Goal: Task Accomplishment & Management: Use online tool/utility

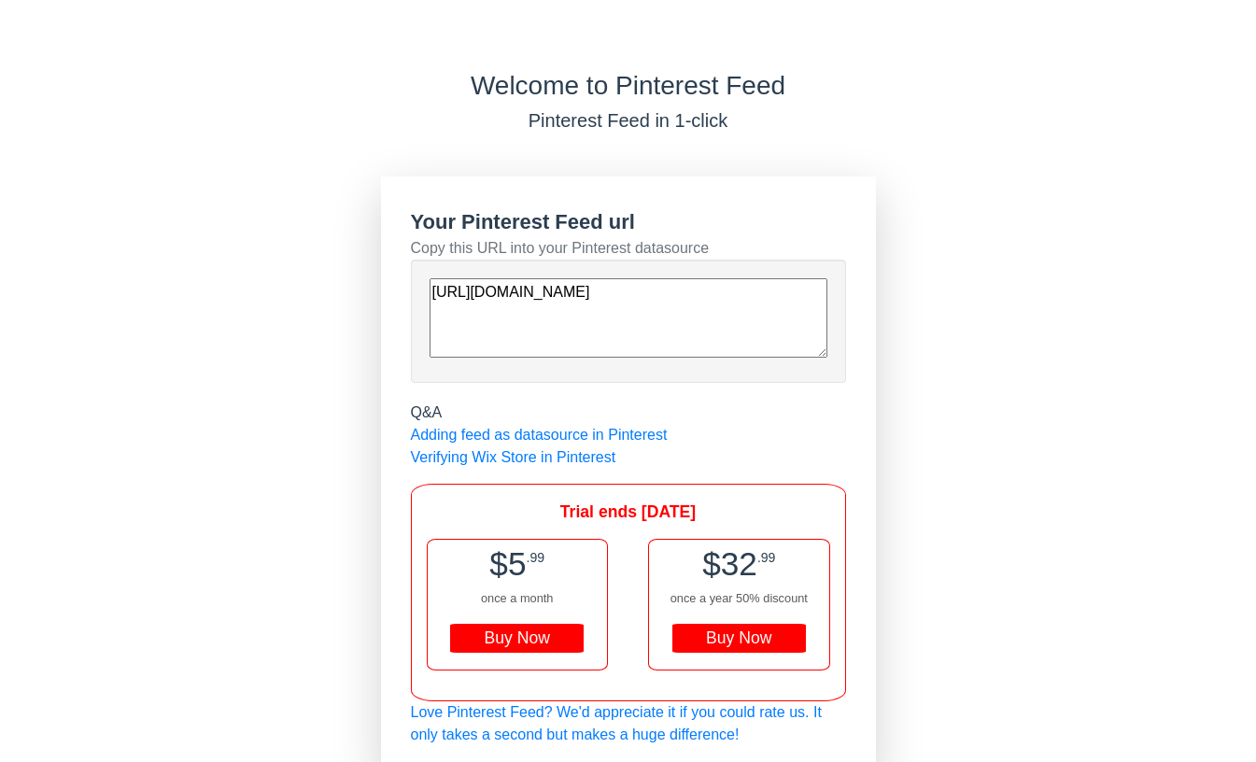
scroll to position [10, 0]
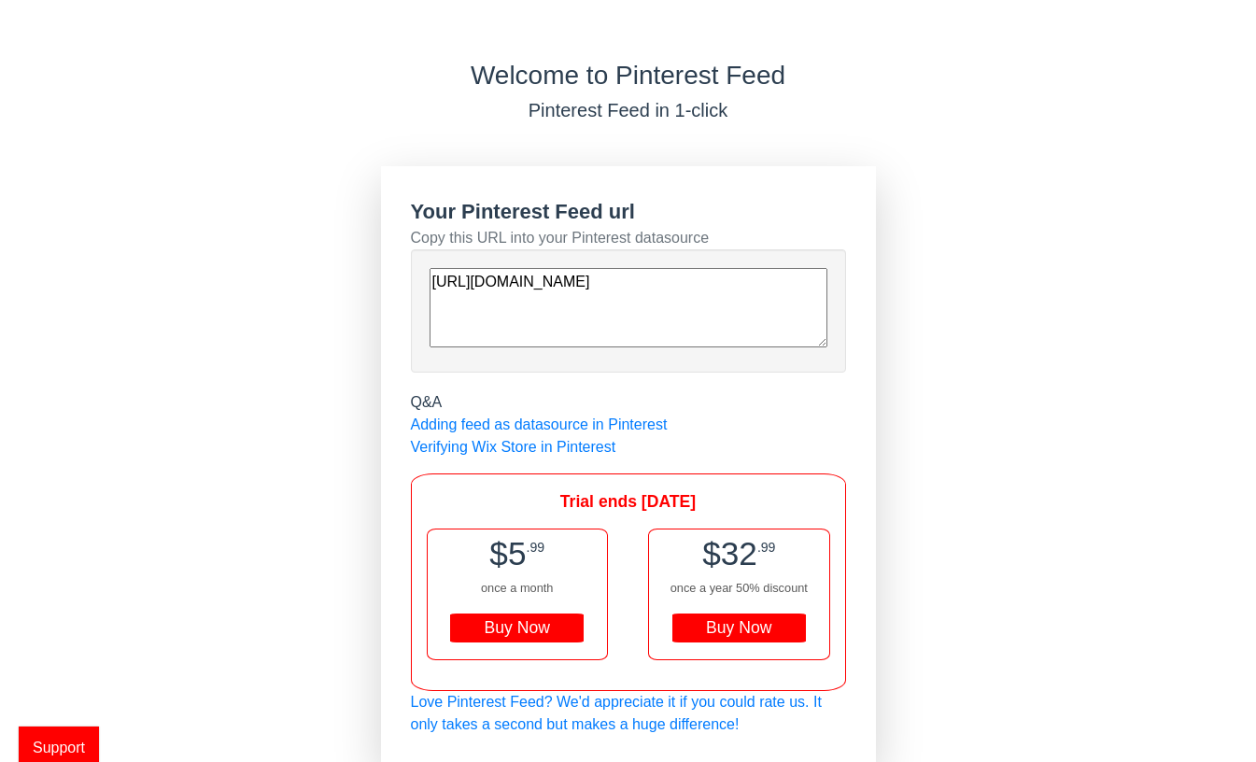
click at [688, 347] on div "[URL][DOMAIN_NAME]" at bounding box center [629, 311] width 398 height 86
drag, startPoint x: 685, startPoint y: 335, endPoint x: 440, endPoint y: 245, distance: 261.0
click at [440, 245] on div "Your Pinterest Feed url Copy this URL into your Pinterest datasource https://st…" at bounding box center [628, 284] width 435 height 177
click at [571, 318] on textarea "[URL][DOMAIN_NAME]" at bounding box center [629, 307] width 398 height 79
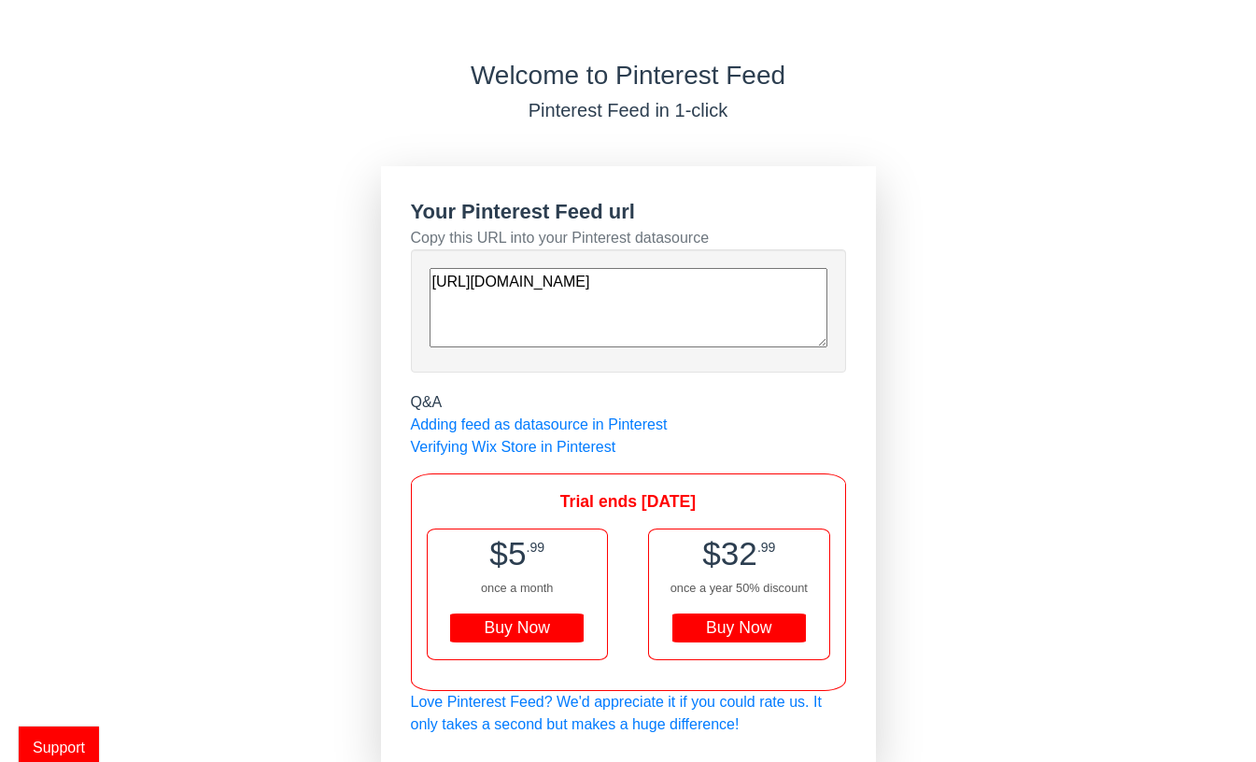
click at [571, 318] on textarea "[URL][DOMAIN_NAME]" at bounding box center [629, 307] width 398 height 79
click at [662, 329] on textarea "[URL][DOMAIN_NAME]" at bounding box center [629, 307] width 398 height 79
drag, startPoint x: 672, startPoint y: 329, endPoint x: 399, endPoint y: 262, distance: 280.9
click at [399, 262] on div "Your Pinterest Feed url Copy this URL into your Pinterest datasource https://st…" at bounding box center [628, 466] width 495 height 600
click at [767, 629] on div "Buy Now" at bounding box center [740, 629] width 134 height 30
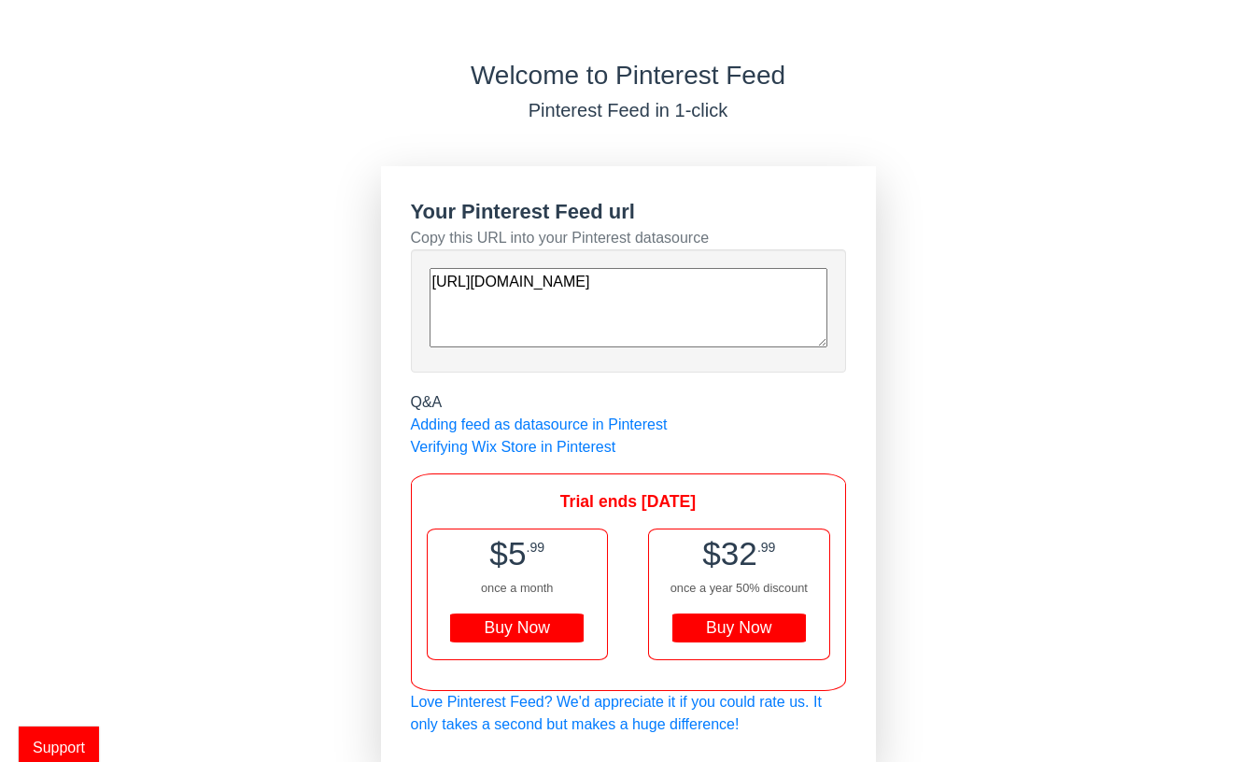
drag, startPoint x: 701, startPoint y: 314, endPoint x: 511, endPoint y: 244, distance: 202.1
click at [513, 245] on div "Your Pinterest Feed url Copy this URL into your Pinterest datasource https://st…" at bounding box center [628, 284] width 435 height 177
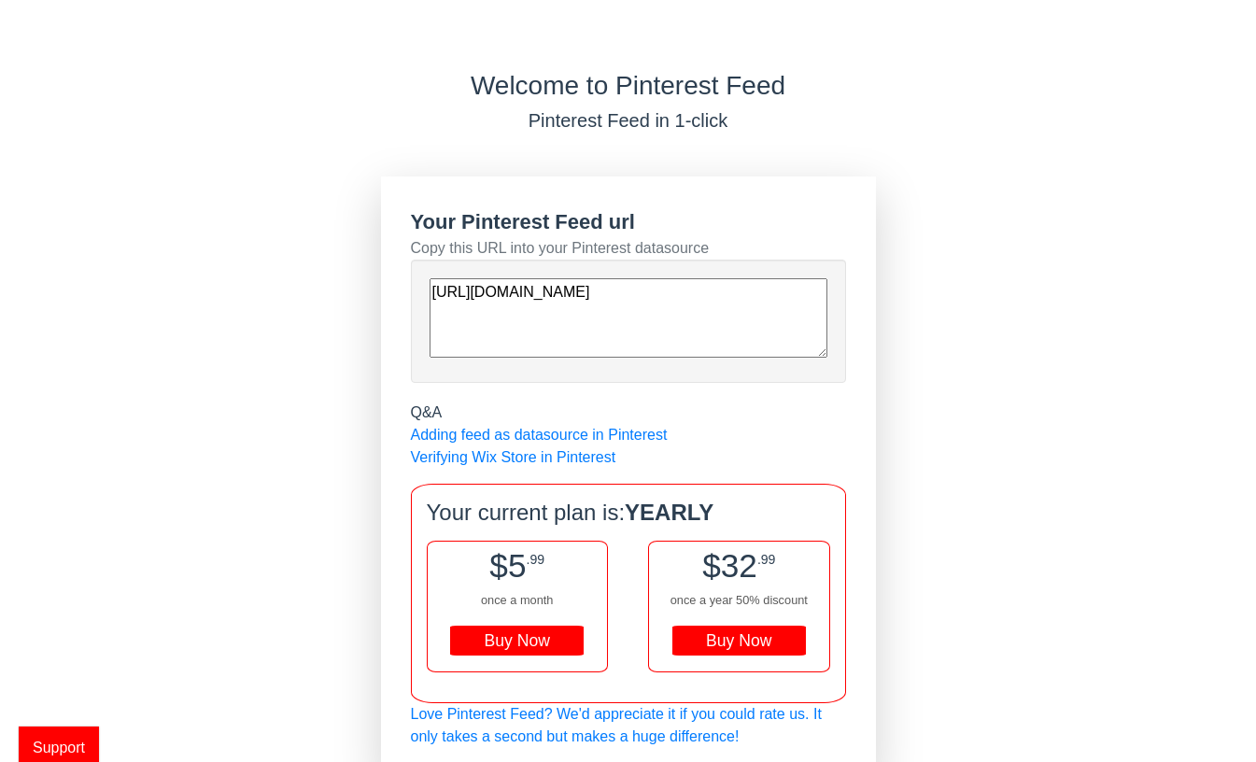
drag, startPoint x: 696, startPoint y: 348, endPoint x: 407, endPoint y: 257, distance: 302.8
click at [407, 257] on div "Your Pinterest Feed url Copy this URL into your Pinterest datasource https://st…" at bounding box center [628, 478] width 495 height 602
click at [701, 637] on div "Buy Now" at bounding box center [740, 641] width 134 height 30
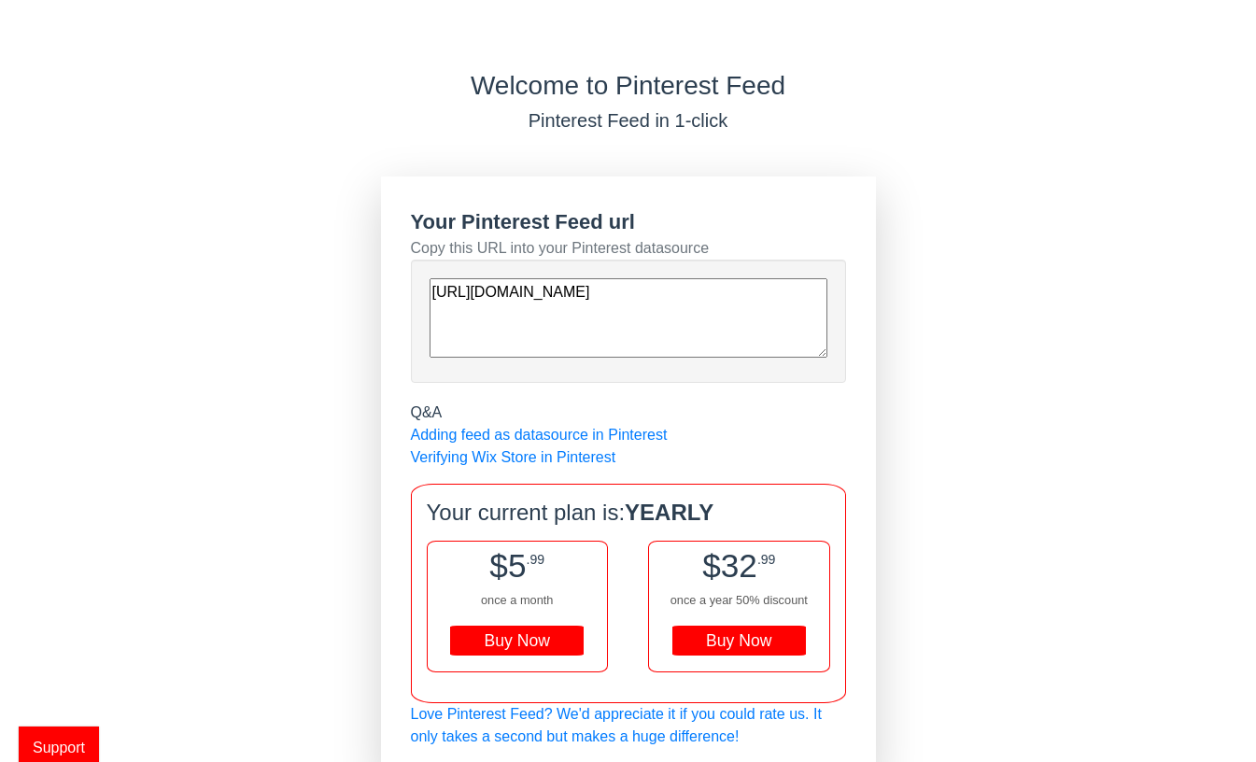
scroll to position [12, 0]
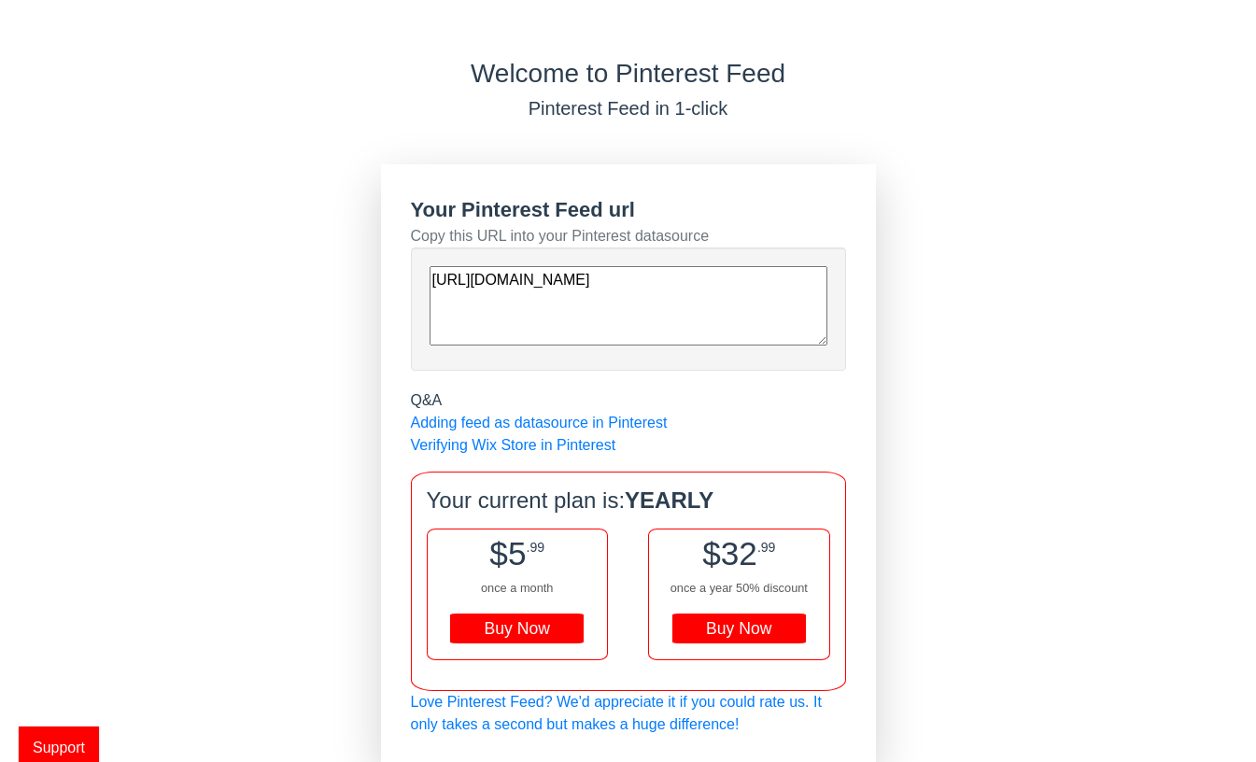
click at [688, 99] on h5 "Pinterest Feed in 1-click" at bounding box center [628, 108] width 1256 height 22
click at [584, 429] on link "Adding feed as datasource in Pinterest" at bounding box center [539, 423] width 257 height 16
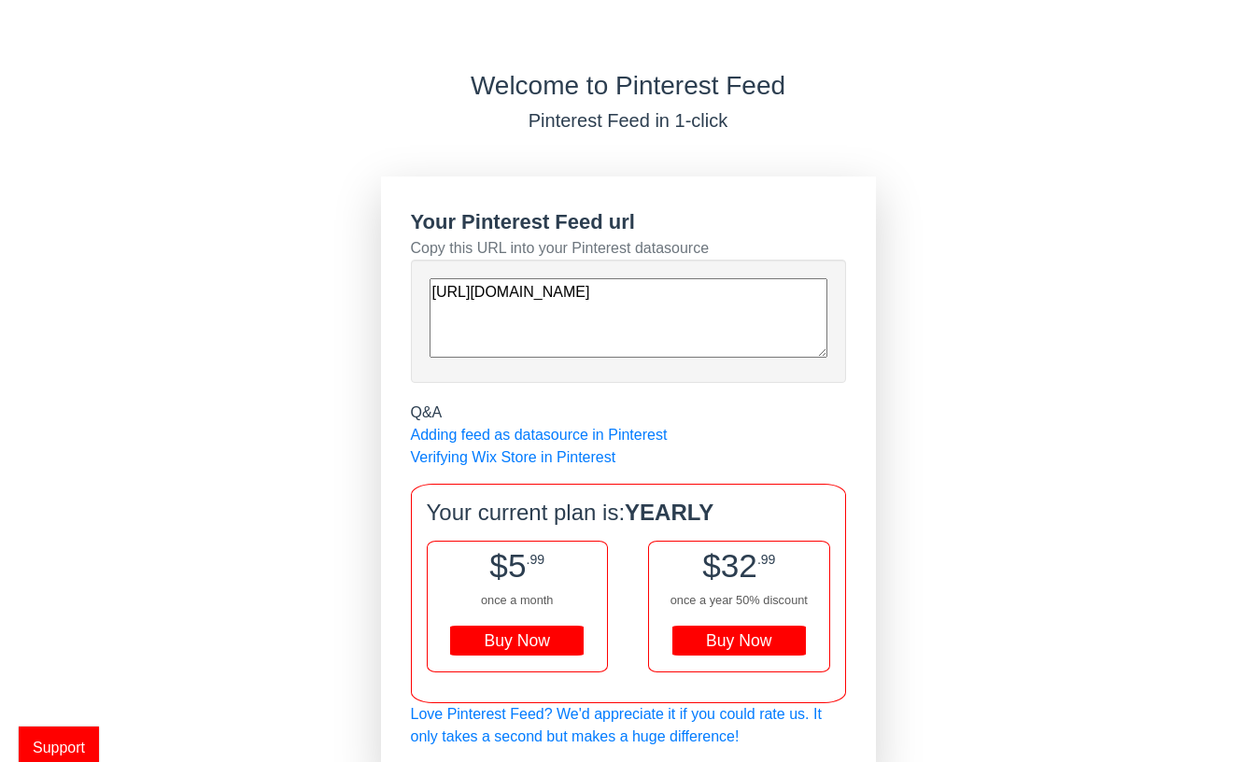
click at [693, 118] on h5 "Pinterest Feed in 1-click" at bounding box center [628, 120] width 1256 height 22
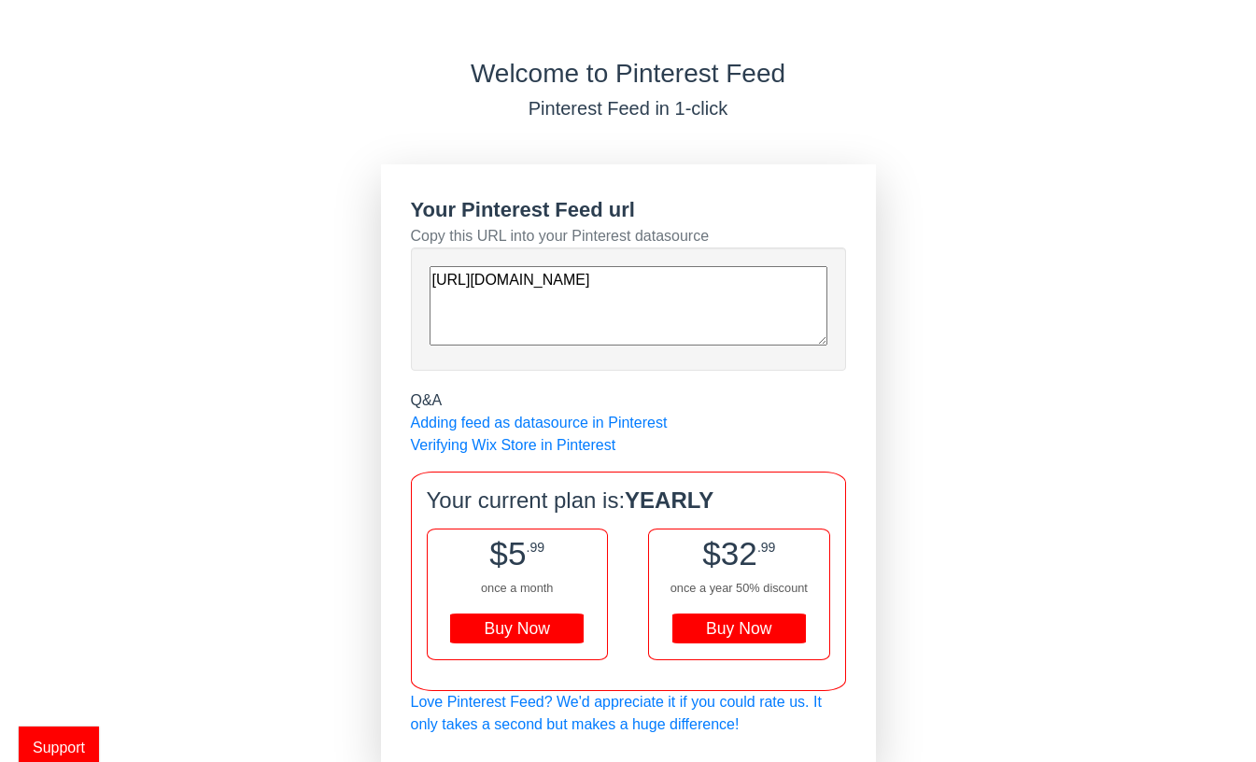
click at [715, 636] on div "Buy Now" at bounding box center [740, 629] width 134 height 30
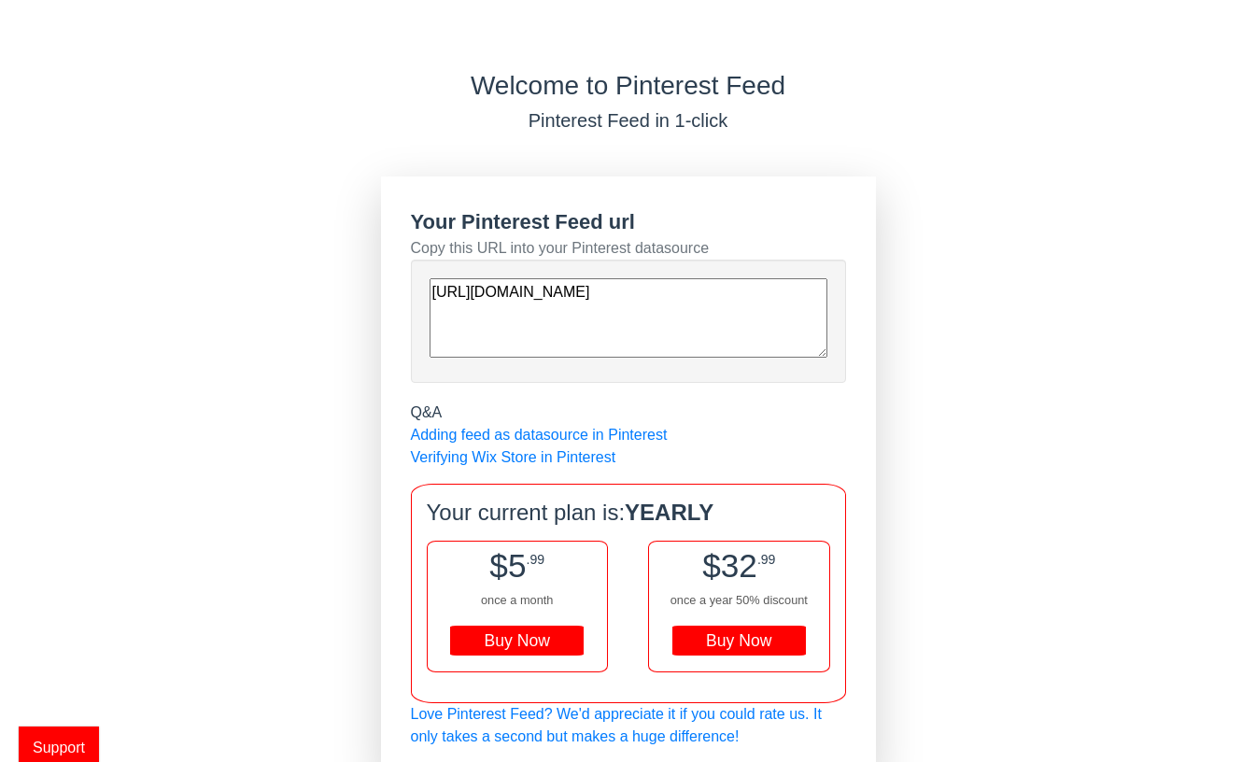
click at [702, 644] on div "Buy Now" at bounding box center [740, 641] width 134 height 30
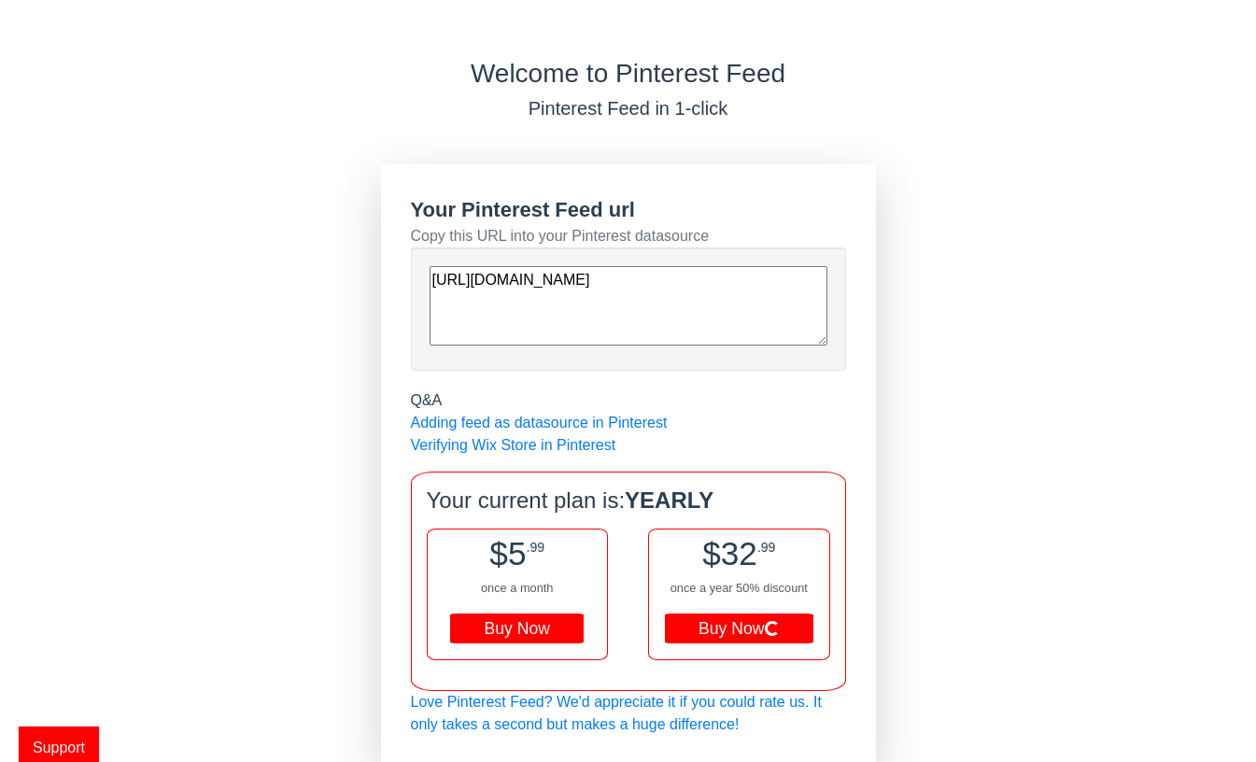
scroll to position [4, 0]
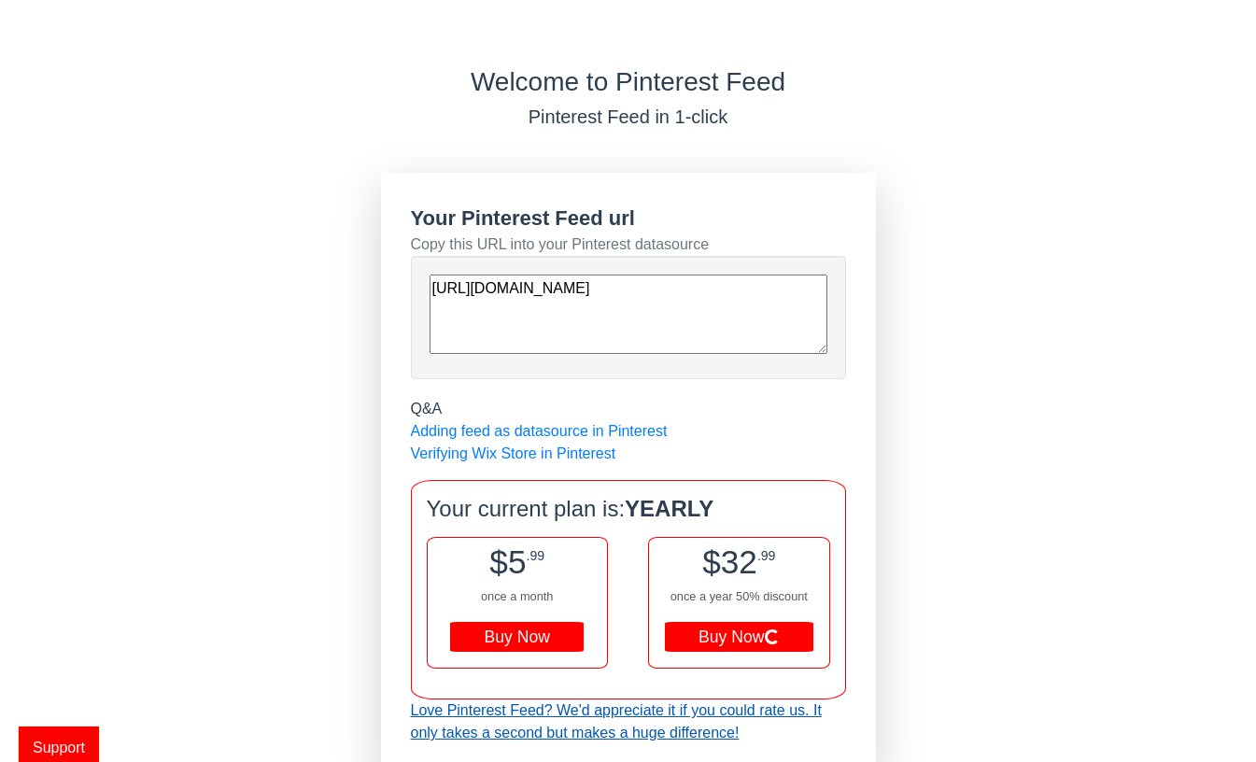
click at [665, 704] on link "Love Pinterest Feed? We'd appreciate it if you could rate us. It only takes a s…" at bounding box center [616, 721] width 411 height 38
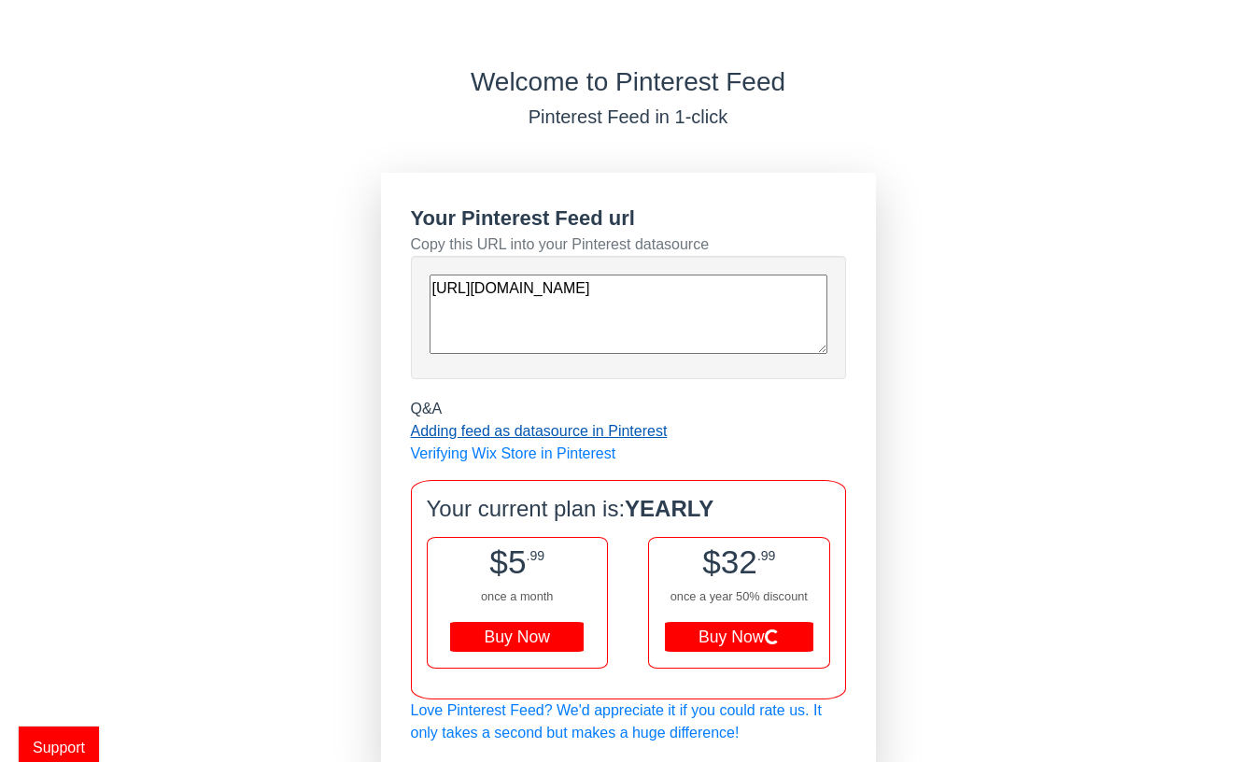
click at [558, 434] on link "Adding feed as datasource in Pinterest" at bounding box center [539, 431] width 257 height 16
click at [549, 458] on link "Verifying Wix Store in Pinterest" at bounding box center [513, 454] width 205 height 16
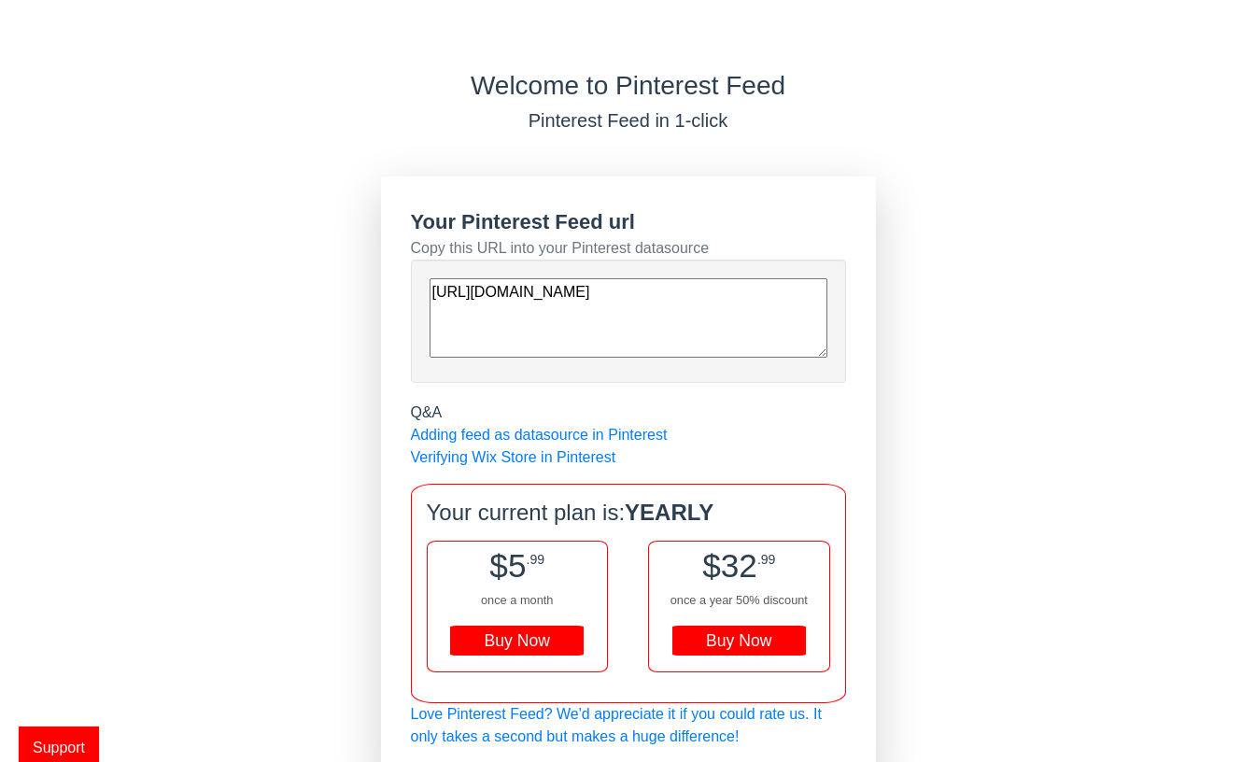
click at [1055, 129] on h5 "Pinterest Feed in 1-click" at bounding box center [628, 120] width 1256 height 22
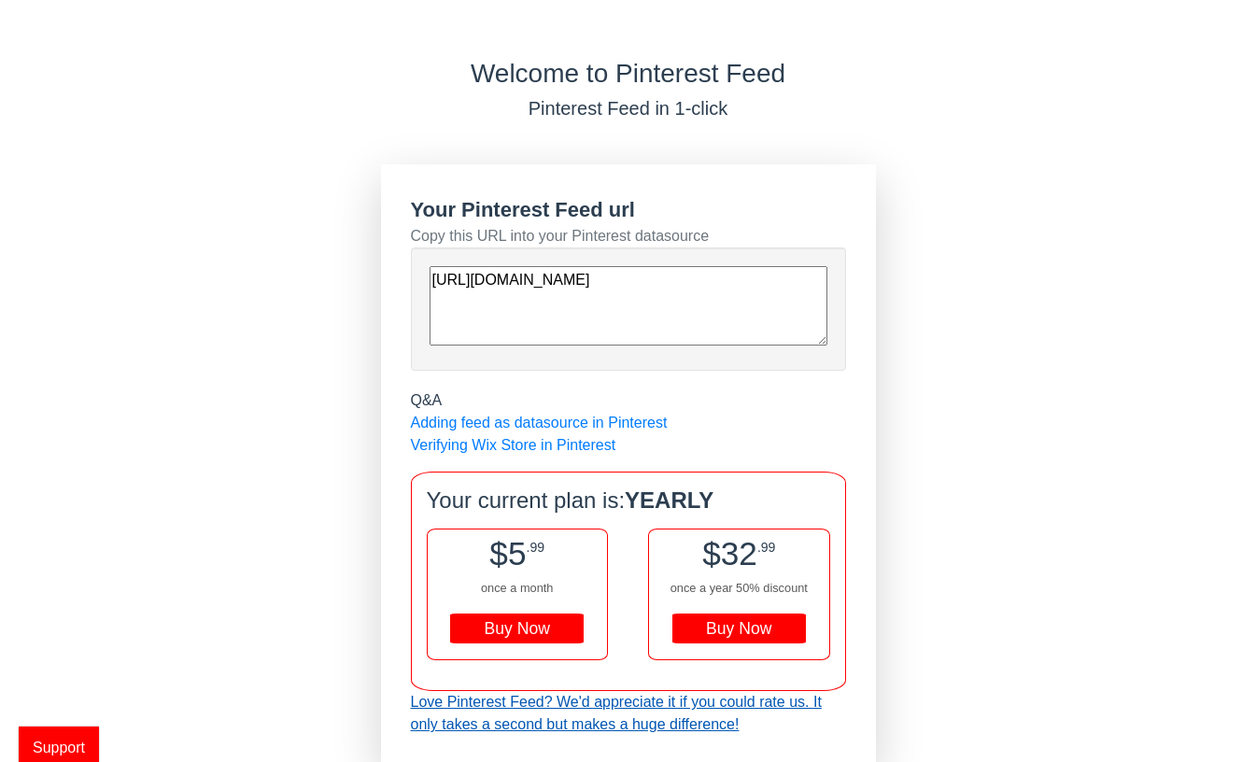
click at [598, 724] on link "Love Pinterest Feed? We'd appreciate it if you could rate us. It only takes a s…" at bounding box center [616, 713] width 411 height 38
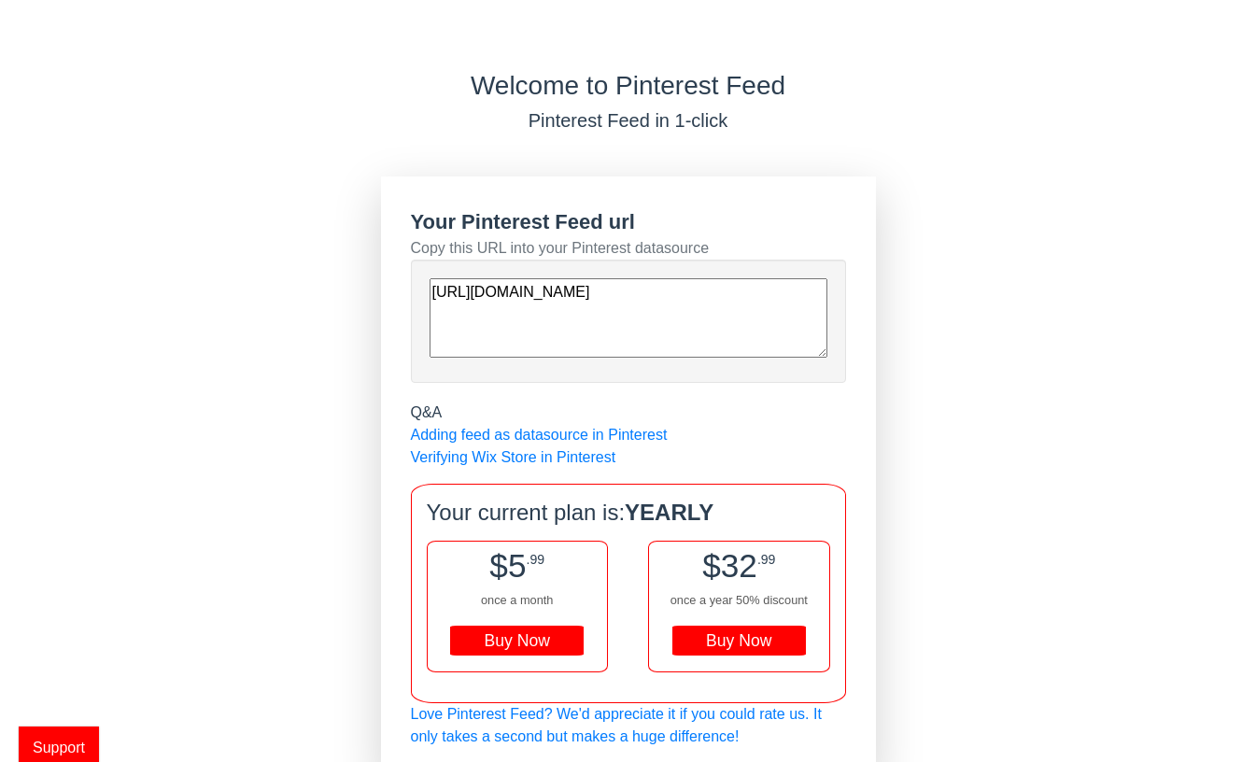
scroll to position [12, 0]
